Goal: Information Seeking & Learning: Check status

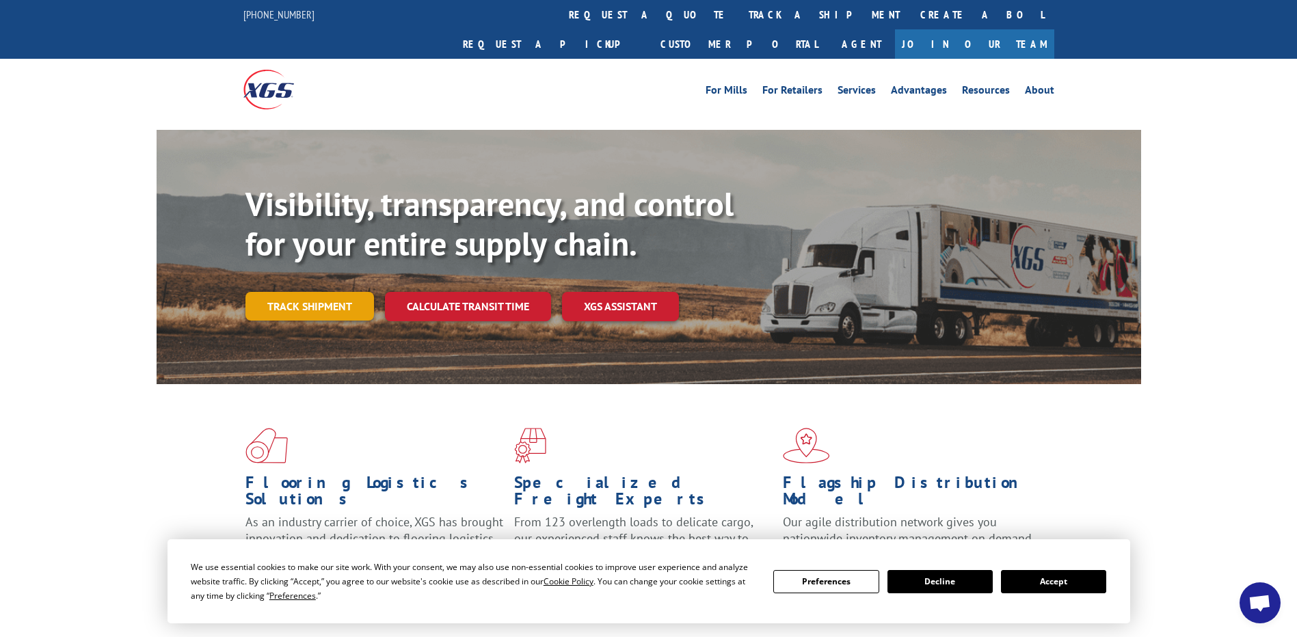
click at [352, 292] on link "Track shipment" at bounding box center [309, 306] width 129 height 29
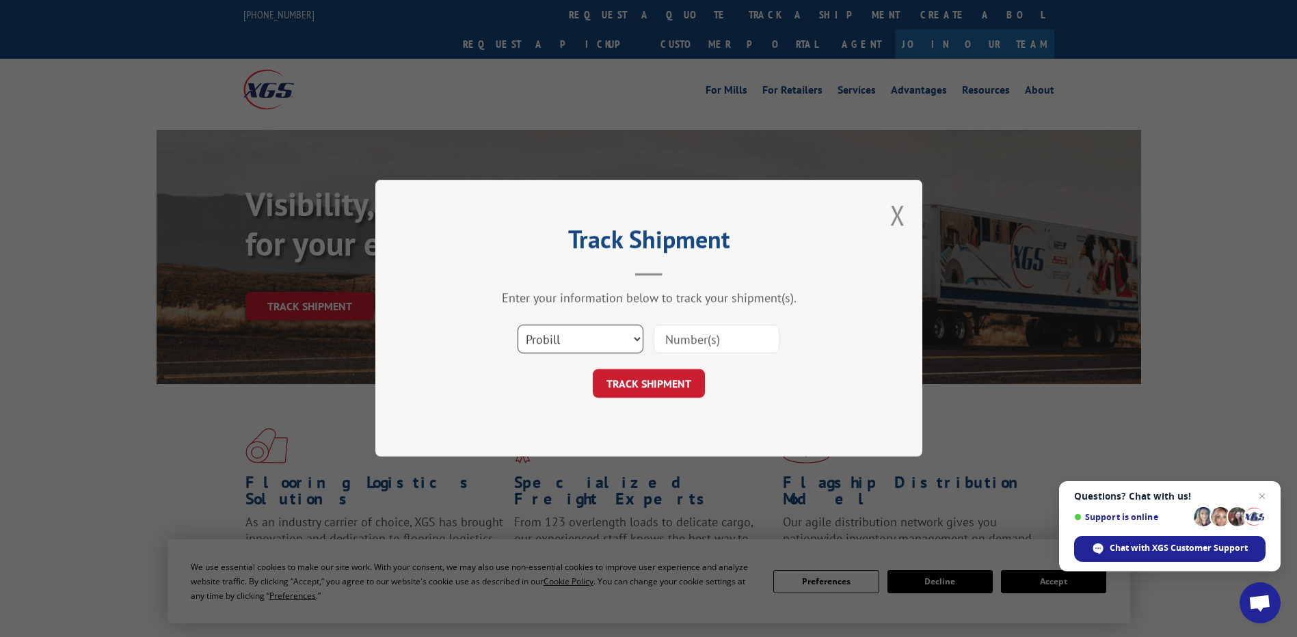
click at [631, 334] on select "Select category... Probill BOL PO" at bounding box center [581, 339] width 126 height 29
click at [518, 325] on select "Select category... Probill BOL PO" at bounding box center [581, 339] width 126 height 29
click at [705, 343] on input at bounding box center [717, 339] width 126 height 29
paste input "17560237"
type input "17560237"
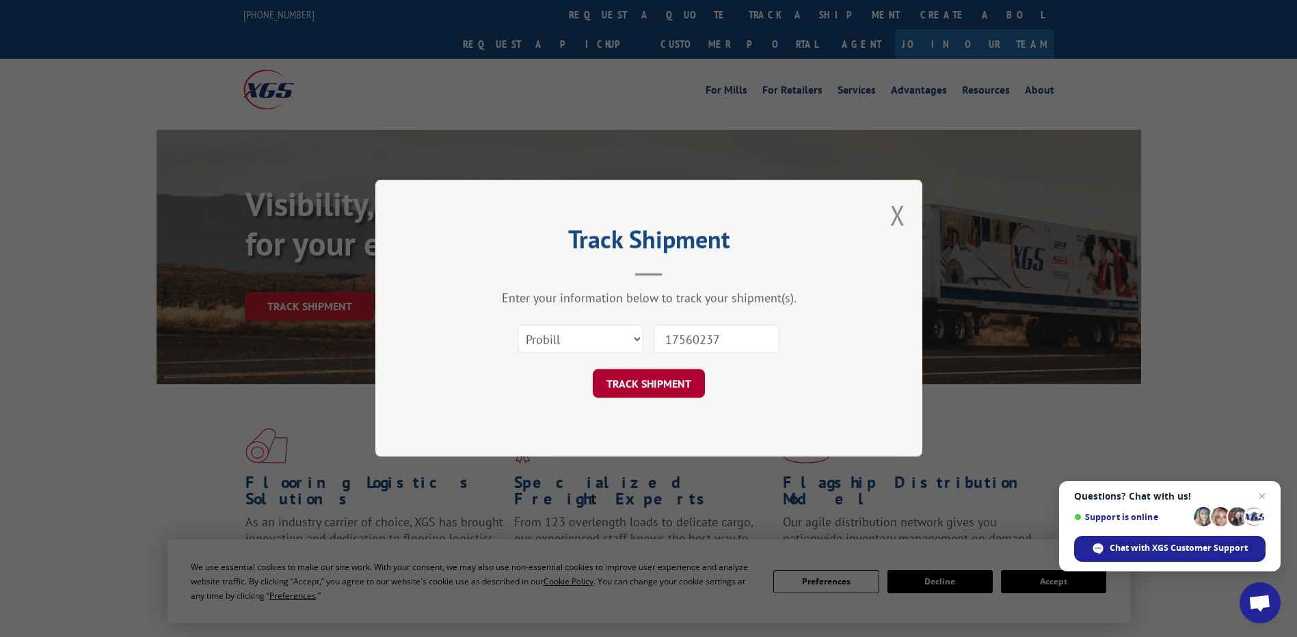
click at [653, 378] on button "TRACK SHIPMENT" at bounding box center [649, 384] width 112 height 29
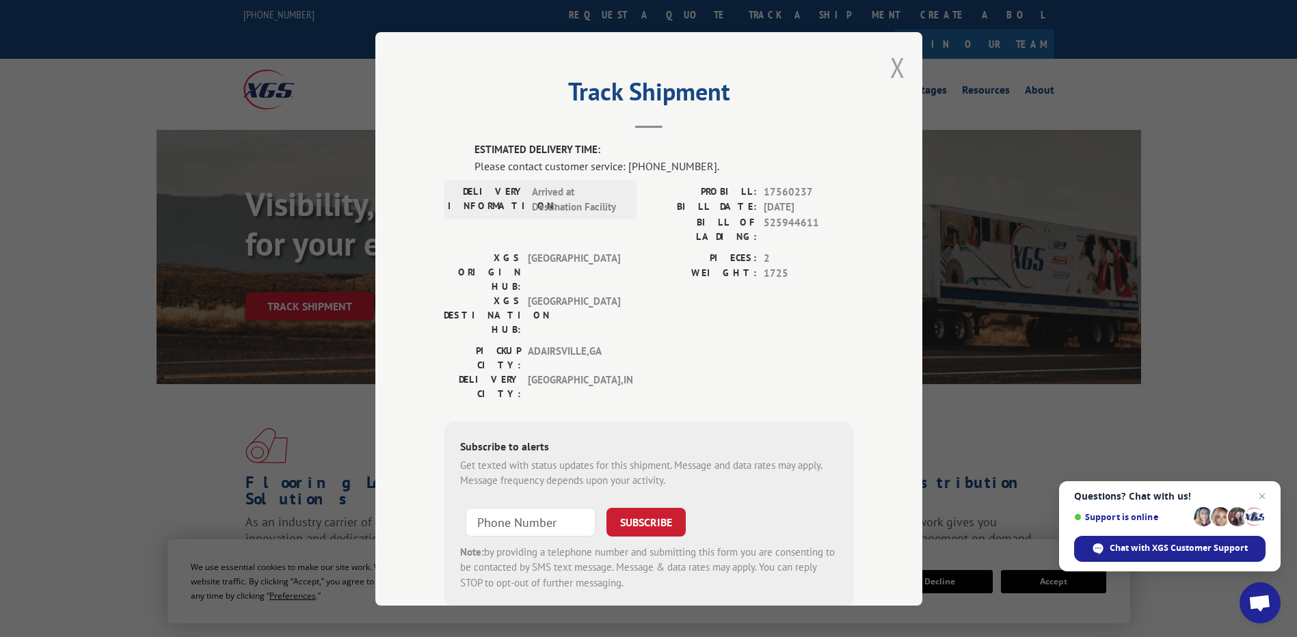
click at [891, 68] on button "Close modal" at bounding box center [897, 67] width 15 height 36
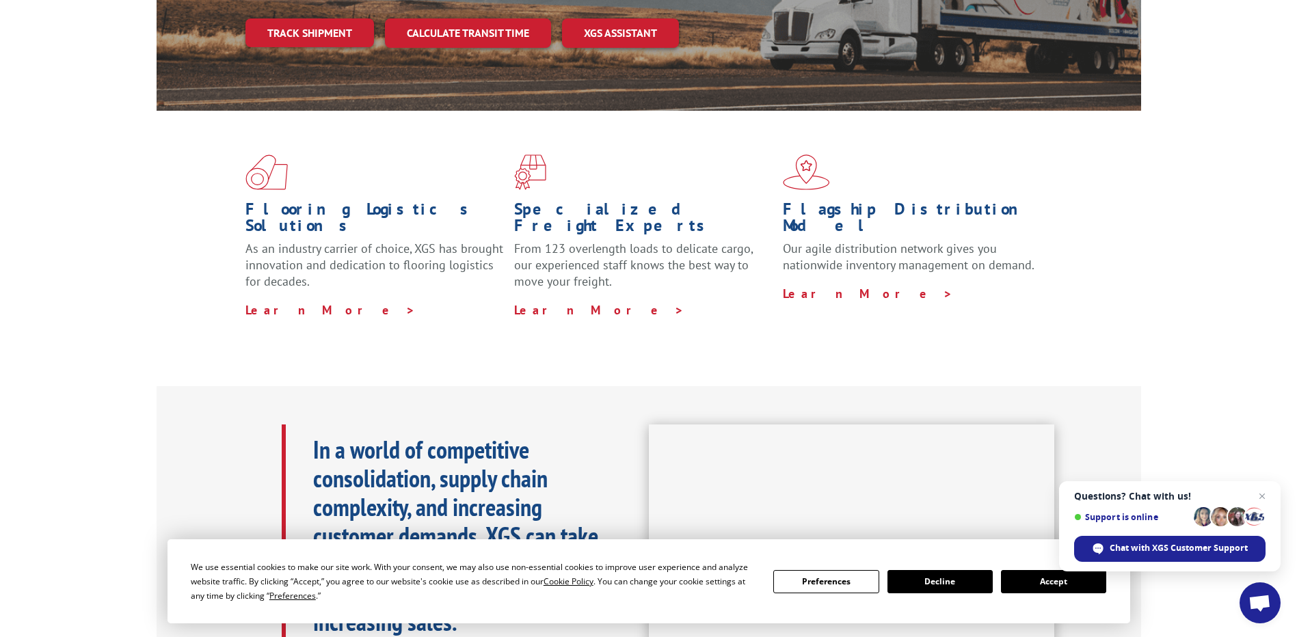
scroll to position [68, 0]
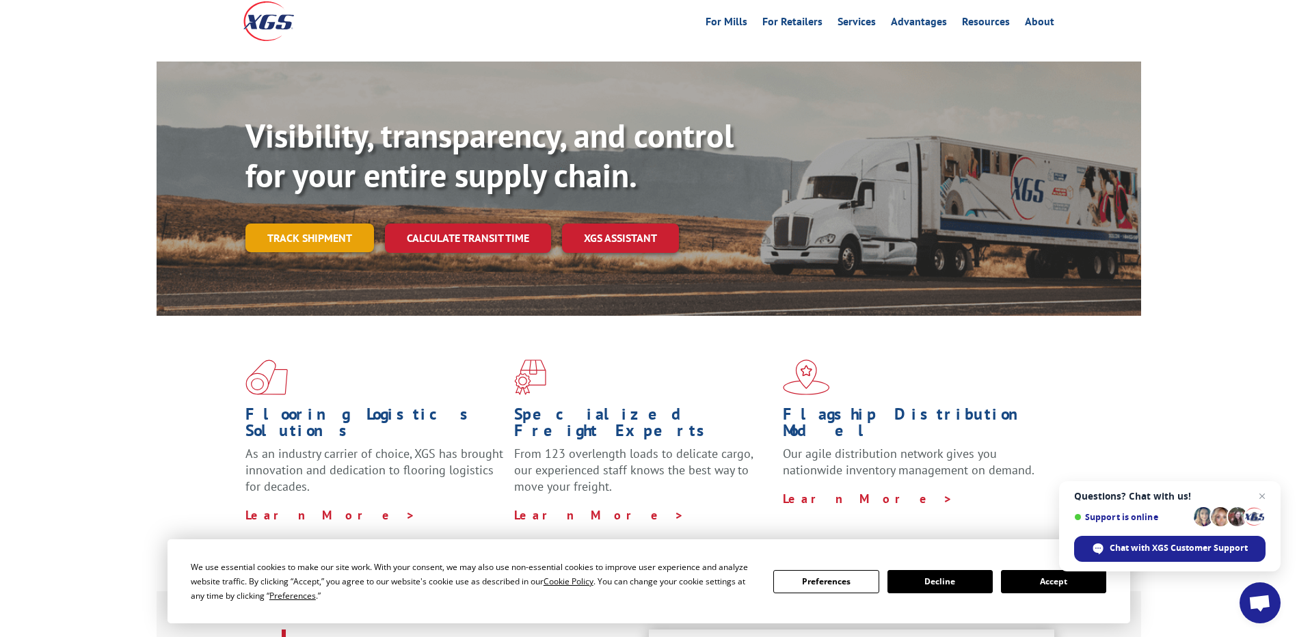
click at [325, 224] on link "Track shipment" at bounding box center [309, 238] width 129 height 29
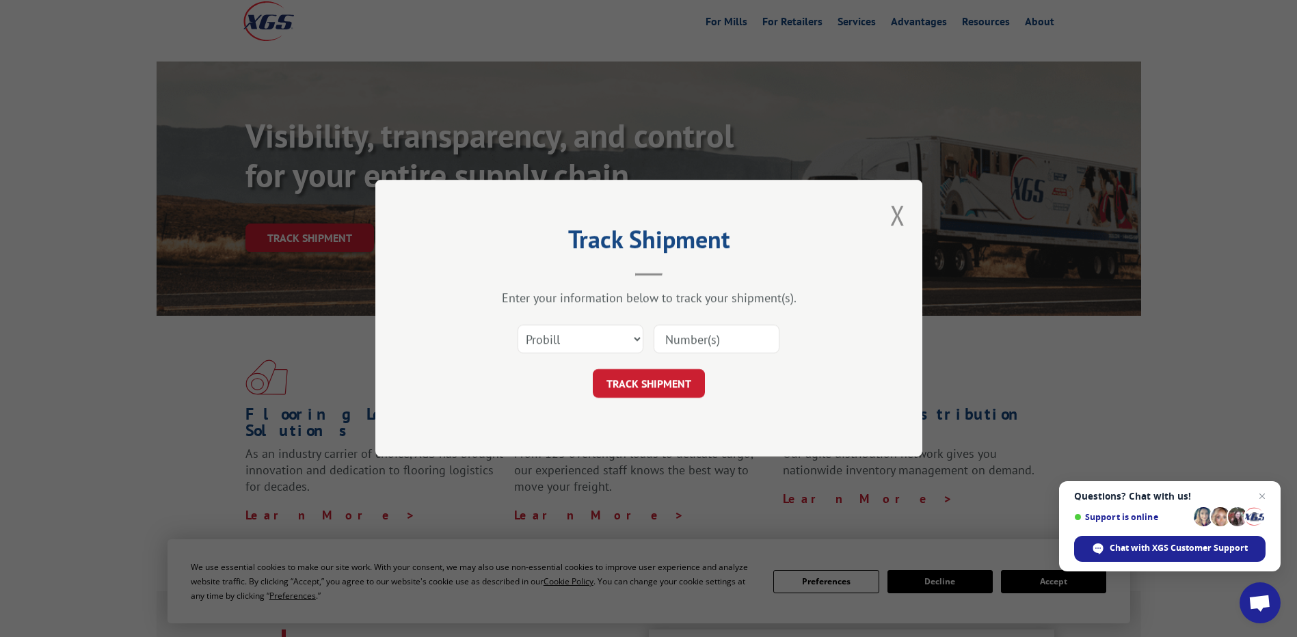
click at [665, 337] on input at bounding box center [717, 339] width 126 height 29
paste input "17560237"
type input "17560237"
click at [644, 379] on button "TRACK SHIPMENT" at bounding box center [649, 384] width 112 height 29
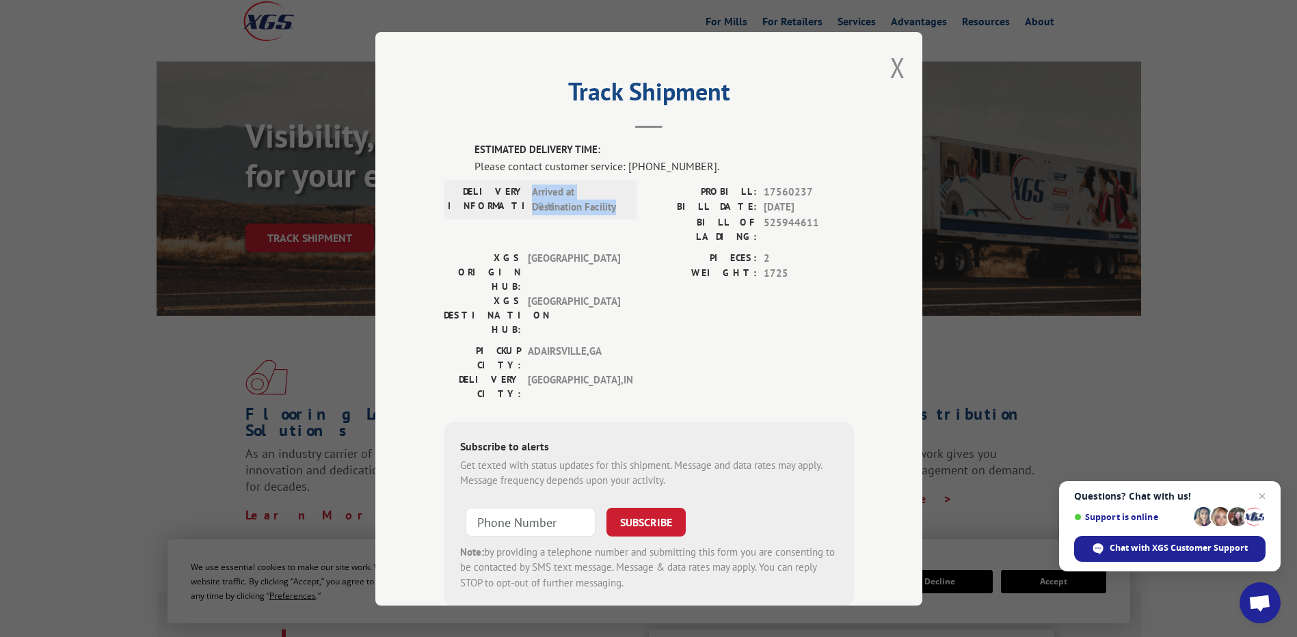
copy span "Arrived at Destination Facility"
drag, startPoint x: 528, startPoint y: 192, endPoint x: 615, endPoint y: 209, distance: 88.4
click at [615, 209] on span "Arrived at Destination Facility" at bounding box center [578, 199] width 92 height 31
